Goal: Task Accomplishment & Management: Manage account settings

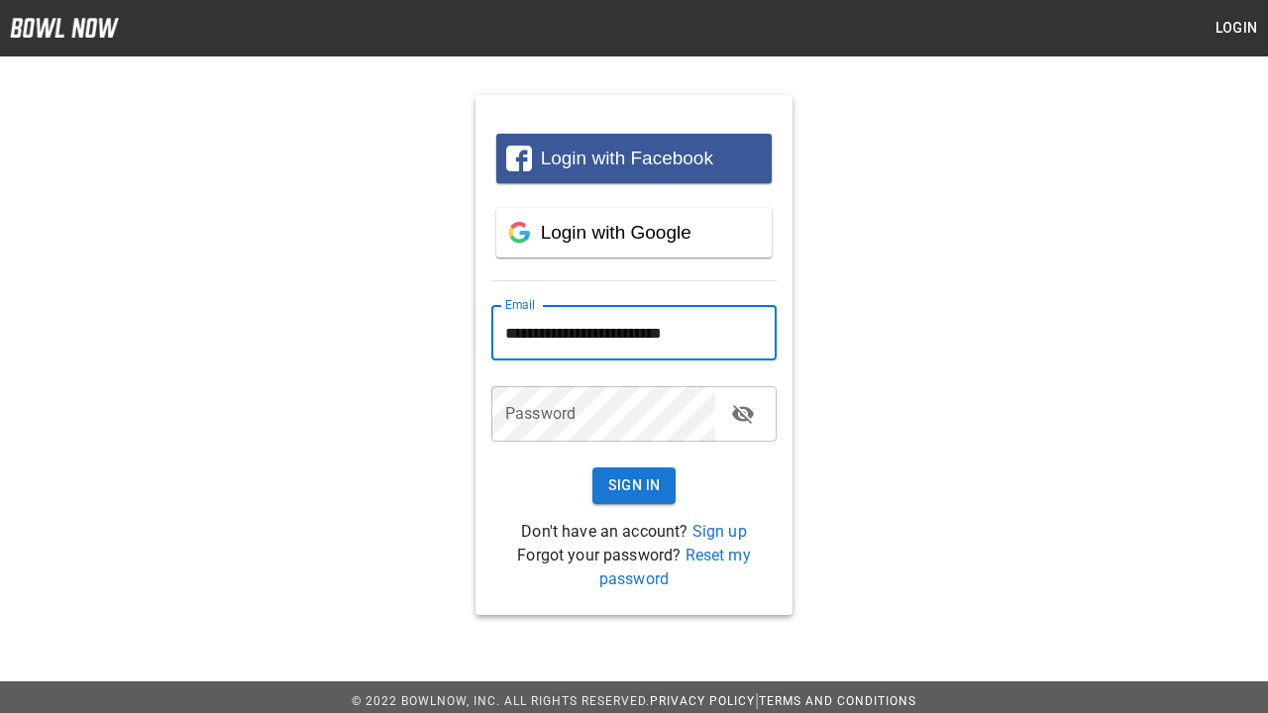
type input "**********"
click at [634, 485] on button "Sign In" at bounding box center [634, 485] width 84 height 37
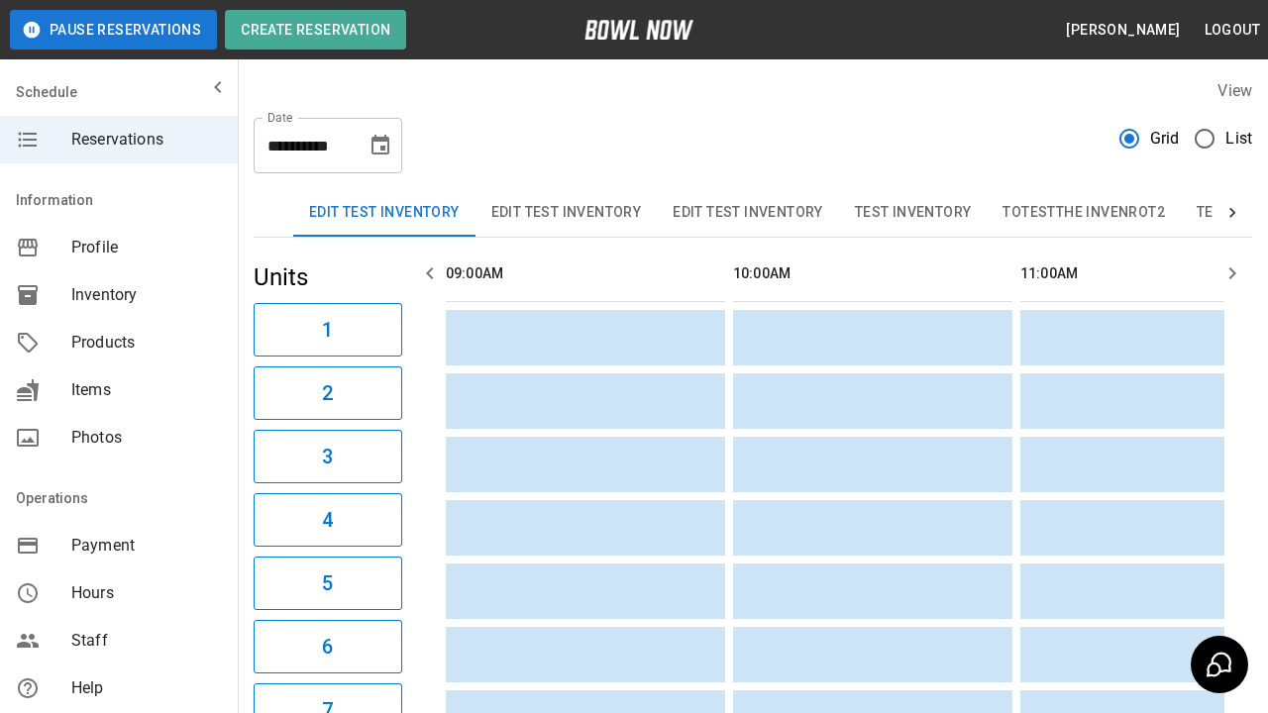
scroll to position [0, 2298]
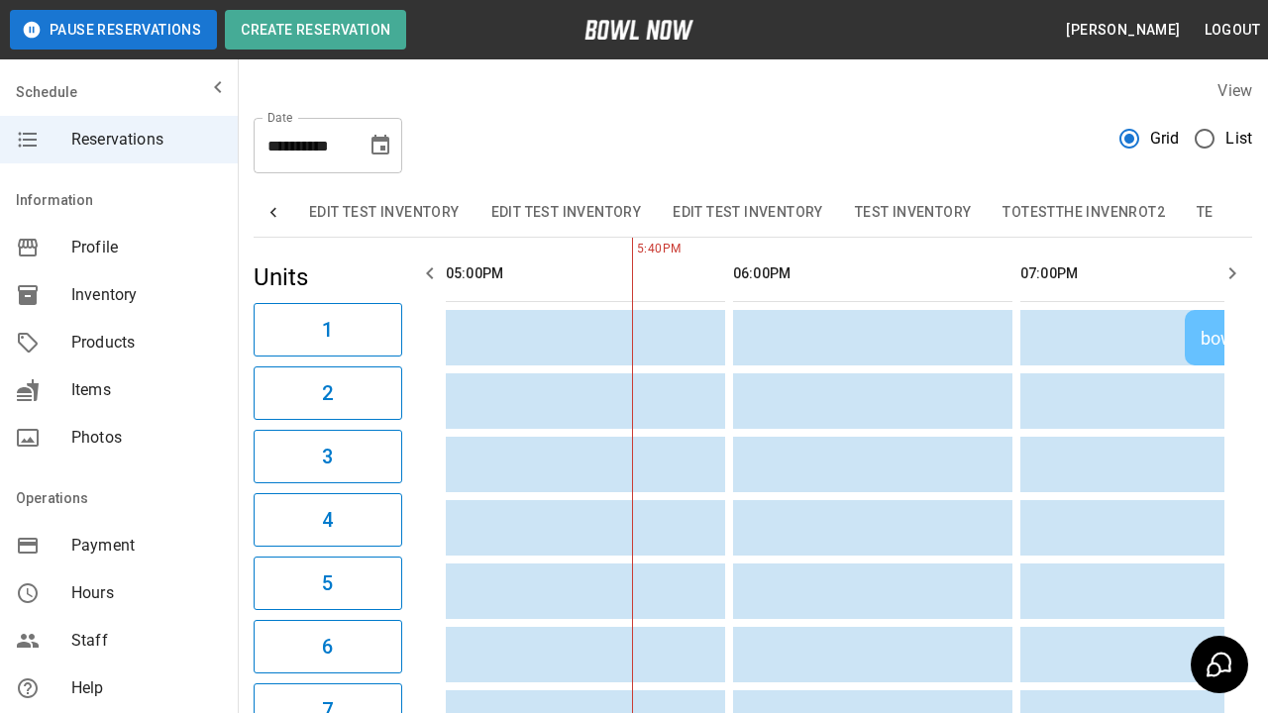
scroll to position [0, 1213]
type input "**********"
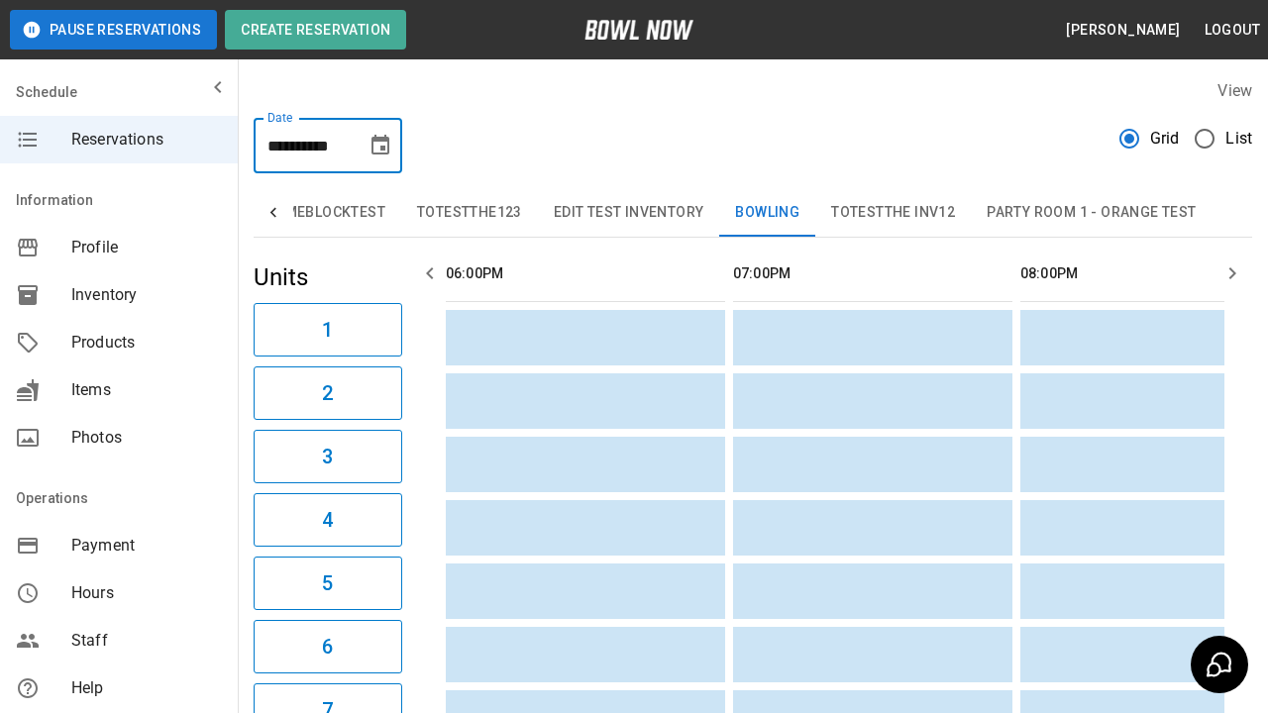
scroll to position [0, 2011]
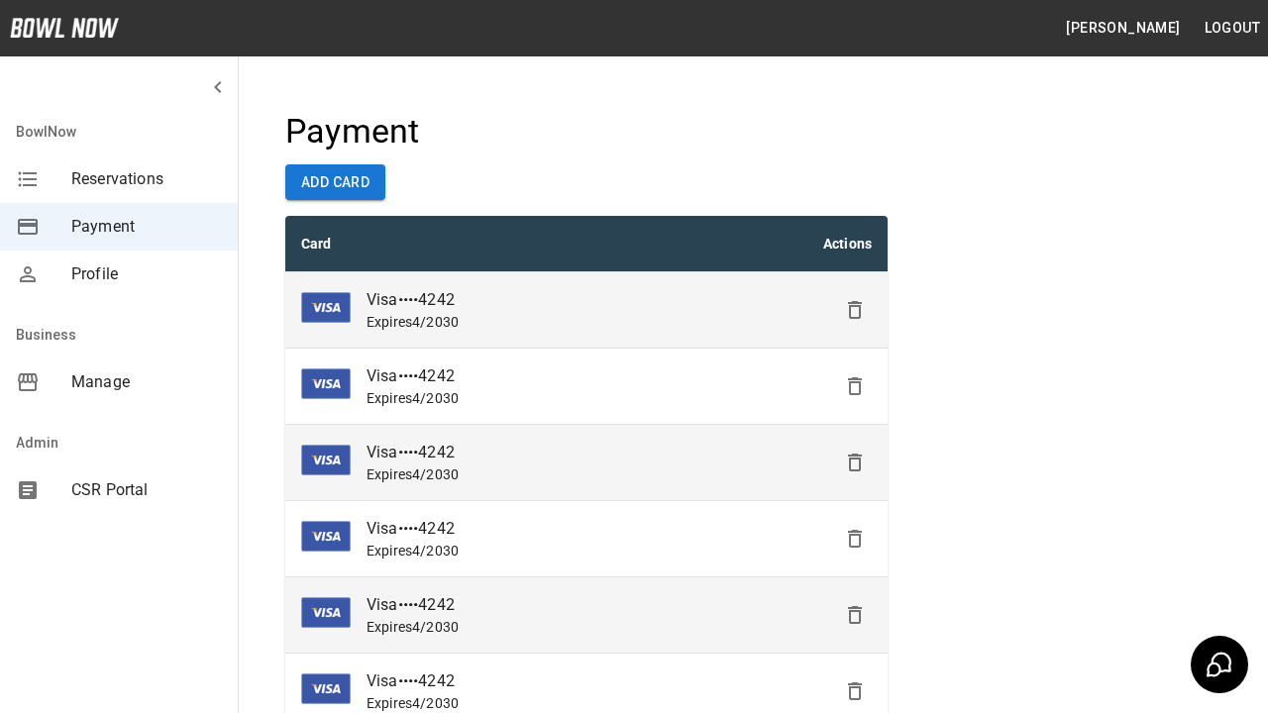
click at [855, 310] on icon "Delete" at bounding box center [855, 310] width 24 height 24
click at [855, 386] on icon "Delete" at bounding box center [855, 386] width 24 height 24
click at [855, 463] on icon "Delete" at bounding box center [855, 463] width 24 height 24
click at [855, 539] on icon "Delete" at bounding box center [855, 539] width 24 height 24
click at [855, 615] on icon "Delete" at bounding box center [855, 615] width 24 height 24
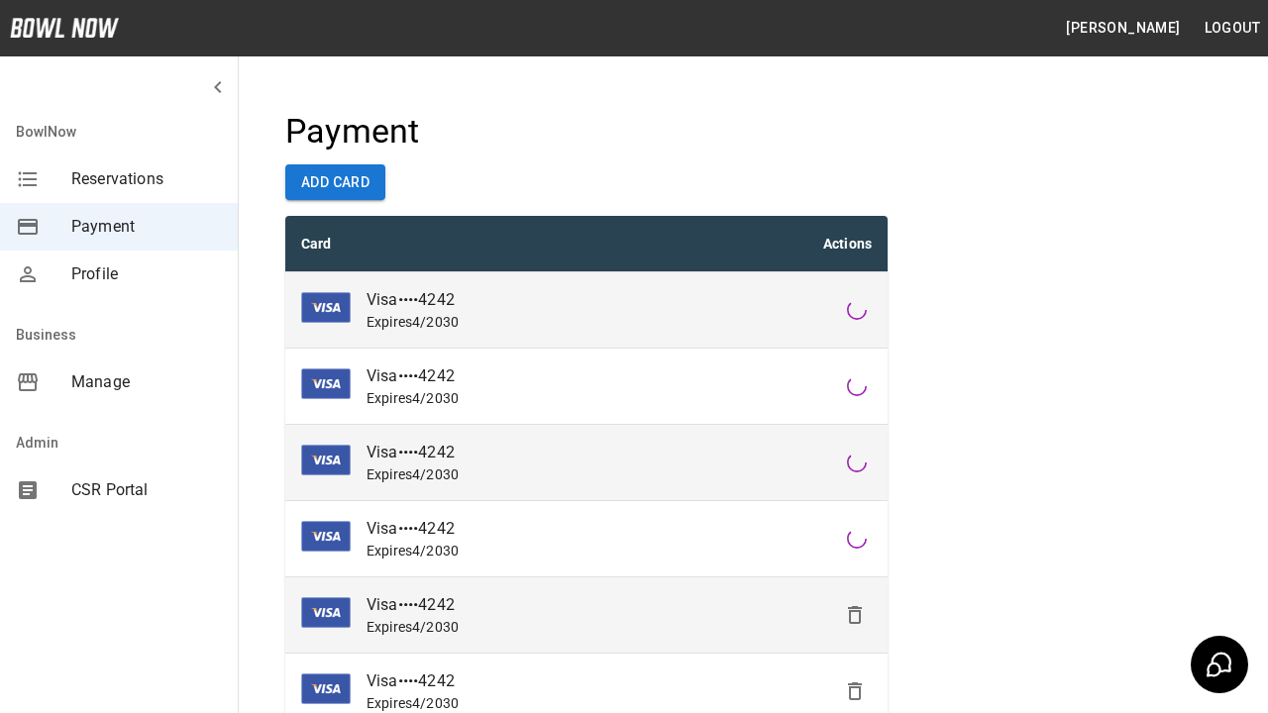
click at [855, 691] on icon "Delete" at bounding box center [855, 691] width 24 height 24
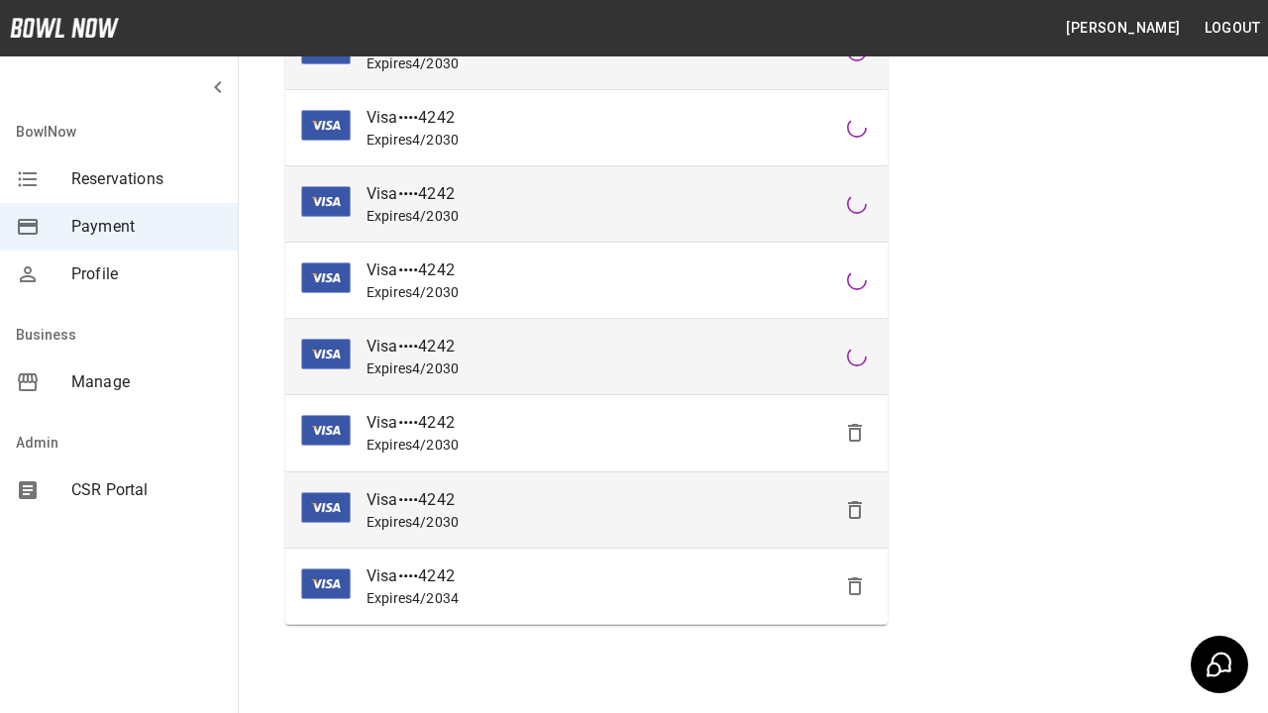
click at [855, 433] on icon "Delete" at bounding box center [855, 433] width 24 height 24
click at [855, 509] on icon "Delete" at bounding box center [855, 510] width 24 height 24
click at [855, 585] on icon "Delete" at bounding box center [855, 586] width 24 height 24
